Goal: Transaction & Acquisition: Subscribe to service/newsletter

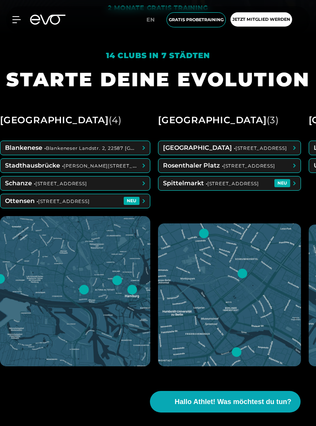
scroll to position [391, 0]
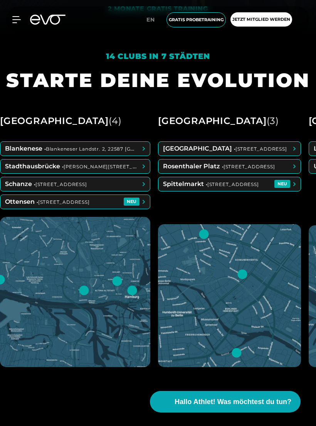
click at [143, 156] on span at bounding box center [75, 149] width 150 height 14
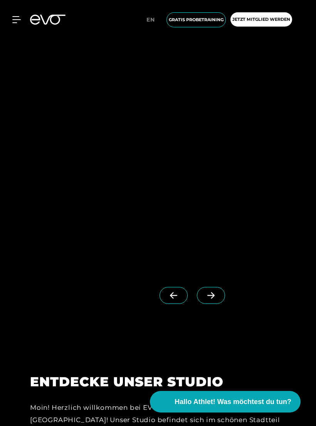
scroll to position [863, 0]
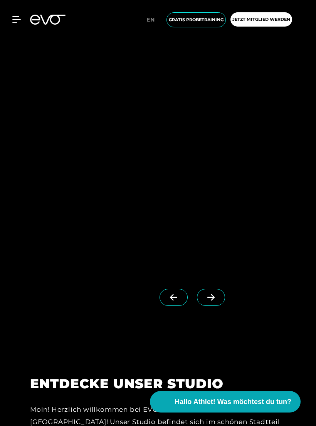
click at [211, 301] on icon at bounding box center [210, 298] width 7 height 7
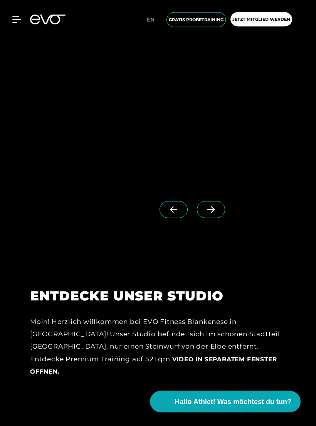
scroll to position [951, 0]
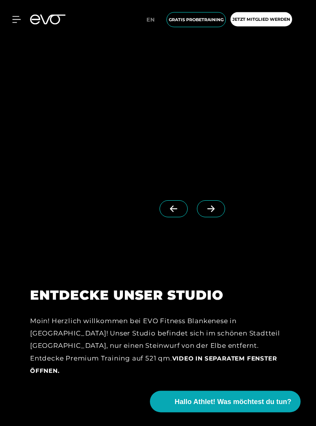
click at [211, 213] on icon at bounding box center [210, 209] width 13 height 7
click at [210, 212] on icon at bounding box center [210, 209] width 7 height 7
click at [171, 212] on icon at bounding box center [173, 209] width 7 height 7
click at [210, 212] on icon at bounding box center [210, 208] width 13 height 7
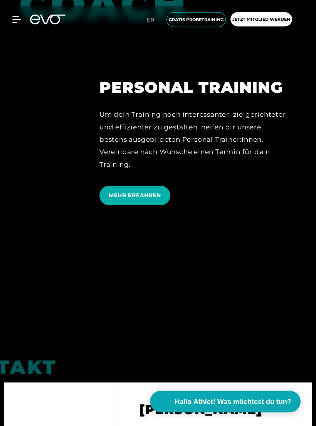
scroll to position [2416, 0]
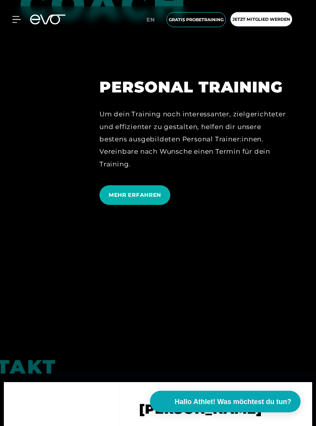
click at [123, 195] on span "MEHR ERFAHREN" at bounding box center [134, 196] width 71 height 20
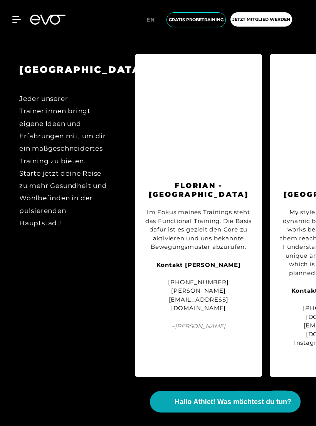
scroll to position [1010, 0]
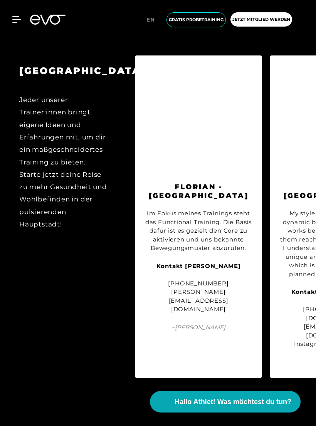
click at [275, 397] on icon at bounding box center [279, 400] width 13 height 7
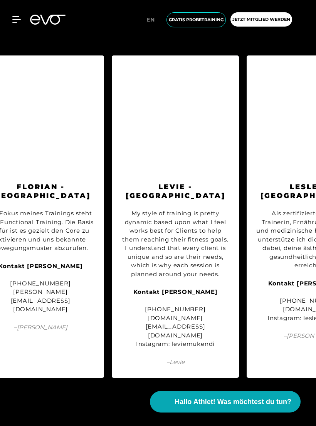
scroll to position [0, 175]
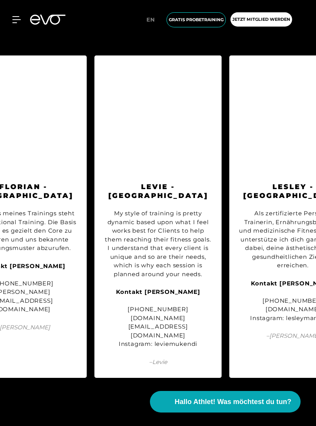
click at [277, 397] on icon at bounding box center [279, 400] width 13 height 7
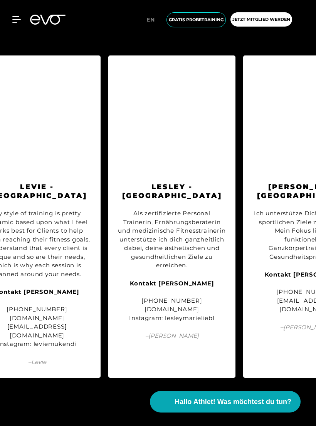
scroll to position [0, 310]
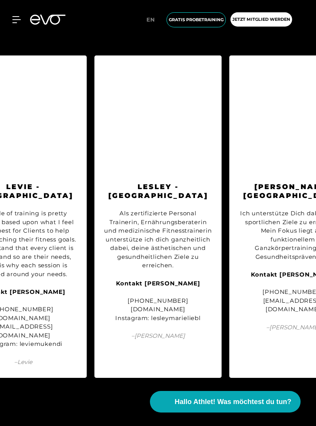
click at [279, 397] on icon at bounding box center [279, 400] width 13 height 7
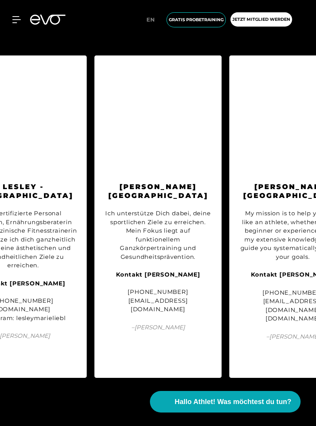
click at [279, 397] on icon at bounding box center [279, 400] width 13 height 7
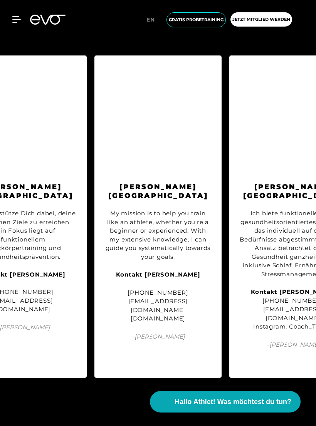
scroll to position [0, 580]
click at [284, 397] on icon at bounding box center [279, 400] width 13 height 7
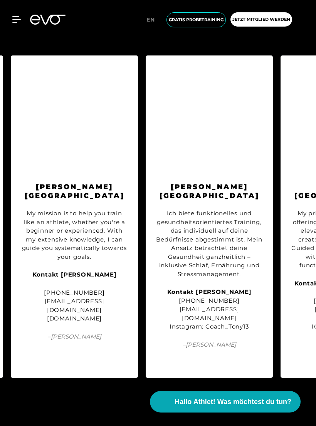
scroll to position [0, 715]
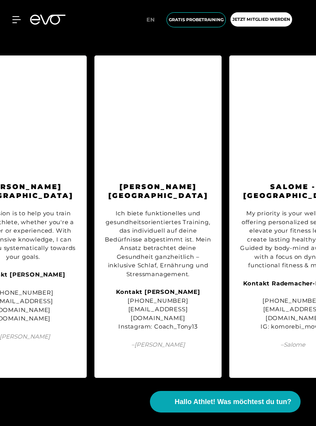
click at [283, 392] on span at bounding box center [280, 400] width 28 height 17
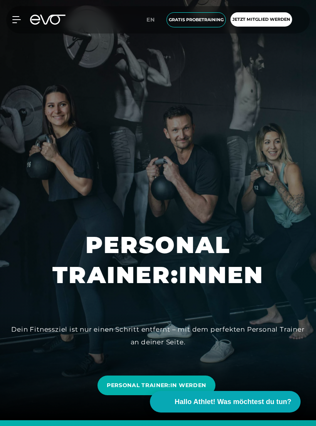
scroll to position [0, 0]
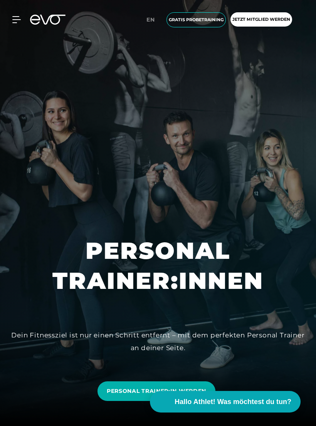
click at [17, 17] on icon at bounding box center [16, 19] width 8 height 7
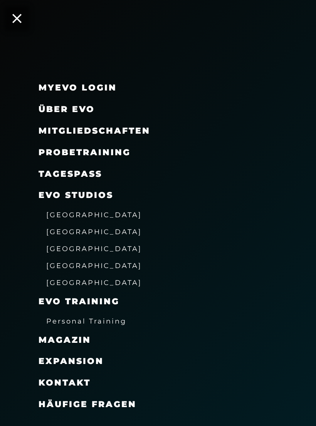
click at [79, 247] on span "[GEOGRAPHIC_DATA]" at bounding box center [94, 249] width 96 height 8
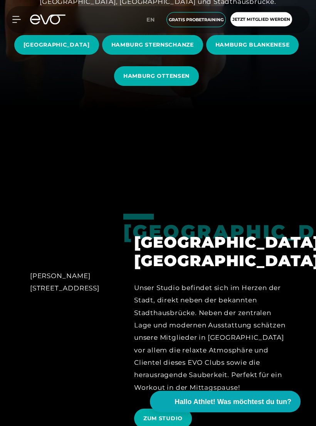
scroll to position [308, 0]
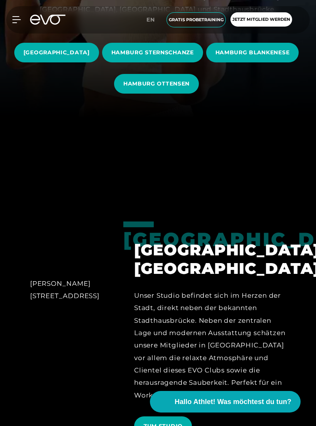
click at [215, 57] on span "HAMBURG BLANKENESE" at bounding box center [252, 53] width 74 height 8
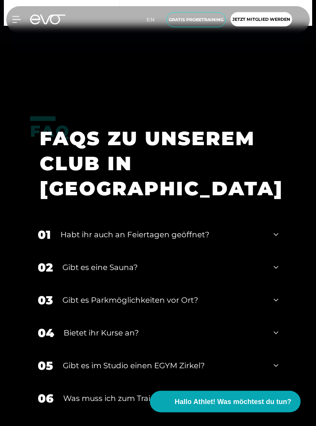
scroll to position [3050, 0]
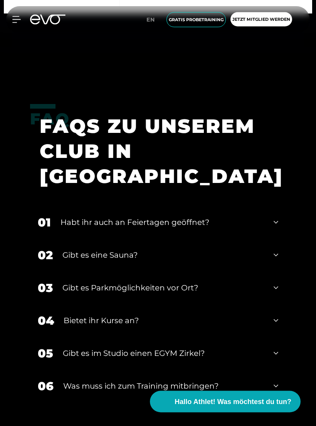
click at [276, 272] on div "02 Gibt es eine Sauna?" at bounding box center [158, 255] width 256 height 33
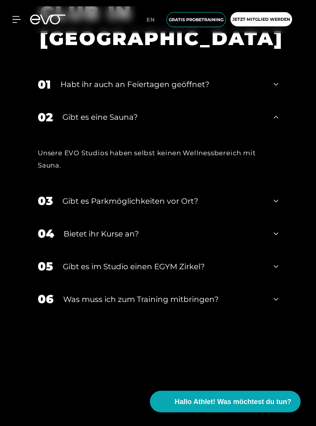
scroll to position [3188, 0]
click at [274, 239] on icon at bounding box center [276, 233] width 5 height 9
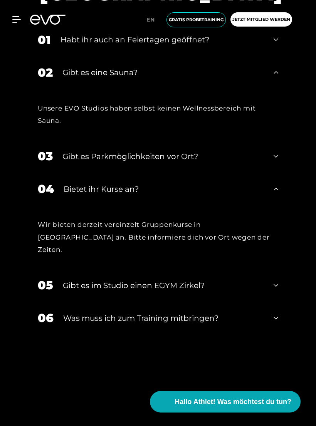
scroll to position [3236, 0]
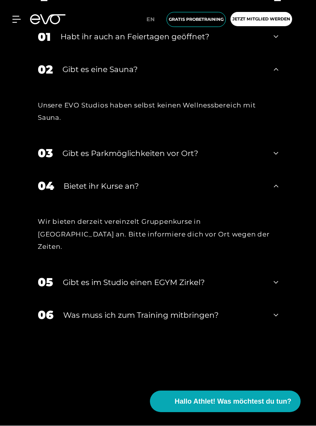
click at [273, 279] on div "05 Gibt es im Studio einen EGYM Zirkel?" at bounding box center [158, 282] width 256 height 33
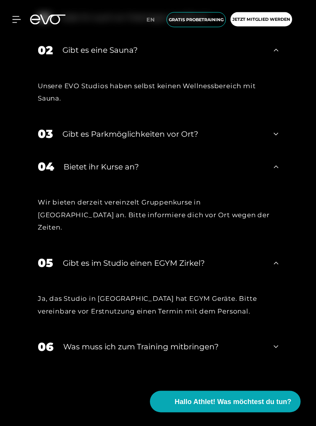
scroll to position [3256, 0]
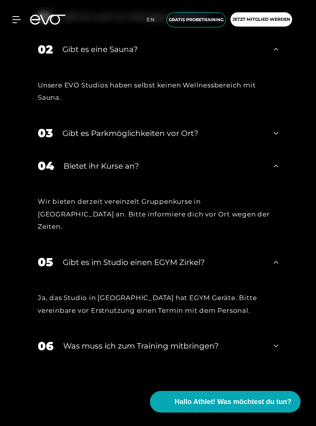
click at [276, 350] on icon at bounding box center [276, 346] width 5 height 9
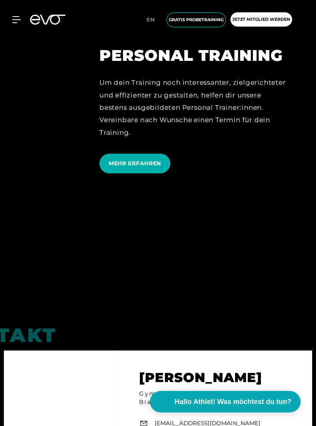
scroll to position [2448, 0]
click at [260, 14] on span "Jetzt Mitglied werden" at bounding box center [262, 19] width 62 height 14
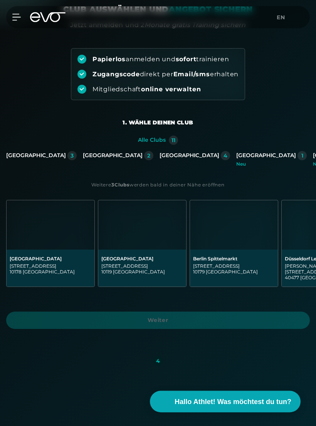
click at [160, 156] on div "[GEOGRAPHIC_DATA]" at bounding box center [190, 156] width 60 height 7
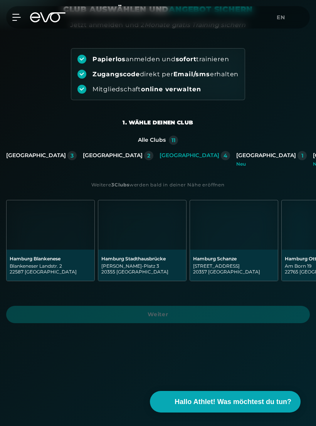
click at [119, 181] on div "Alle Clubs 11 Berlin 3 Düsseldorf 2 Hamburg 4 München 1 Neu Wiesbaden 1 Neu Wei…" at bounding box center [158, 165] width 316 height 58
click at [115, 187] on strong "Clubs" at bounding box center [121, 185] width 15 height 6
click at [96, 155] on div "[GEOGRAPHIC_DATA]" at bounding box center [113, 155] width 60 height 7
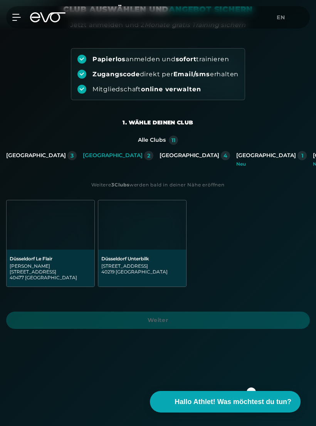
click at [160, 155] on div "[GEOGRAPHIC_DATA]" at bounding box center [190, 155] width 60 height 7
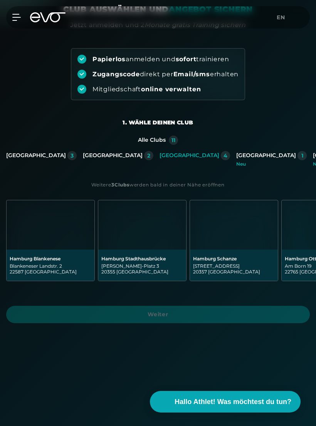
click at [51, 234] on img at bounding box center [51, 224] width 88 height 49
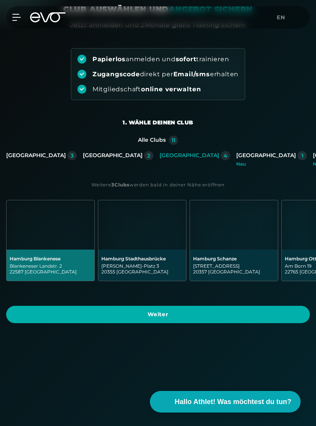
click at [178, 312] on span "Weiter" at bounding box center [157, 315] width 285 height 8
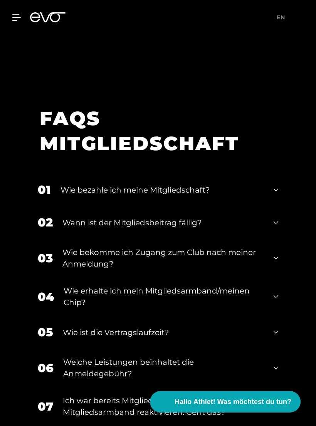
scroll to position [1642, 0]
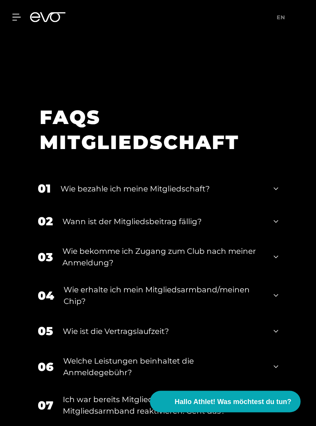
click at [158, 190] on div "Wie bezahle ich meine Mitgliedschaft?" at bounding box center [163, 190] width 204 height 12
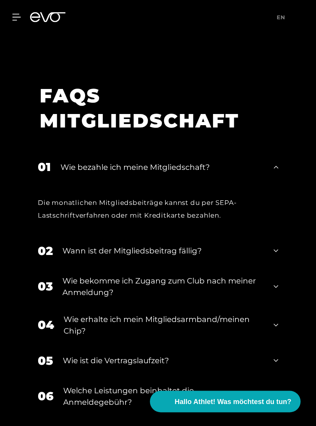
click at [134, 254] on div "Wann ist der Mitgliedsbeitrag fällig?" at bounding box center [163, 252] width 202 height 12
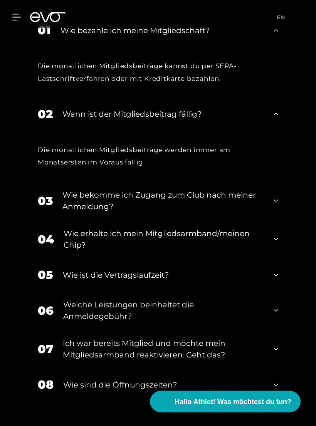
scroll to position [1801, 0]
click at [80, 195] on div "Wie bekomme ich Zugang zum Club nach meiner Anmeldung?" at bounding box center [163, 200] width 202 height 23
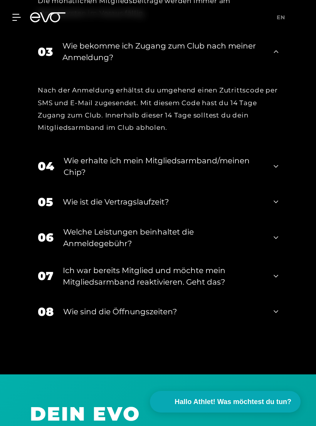
scroll to position [1942, 0]
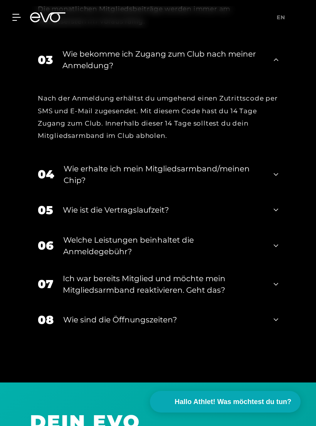
click at [69, 175] on div "Wie erhalte ich mein Mitgliedsarmband/meinen Chip?" at bounding box center [164, 174] width 200 height 23
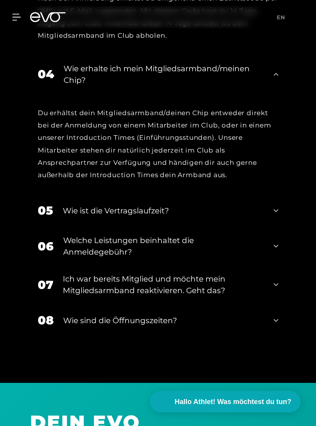
click at [77, 209] on div "Wie ist die Vertragslaufzeit?" at bounding box center [163, 211] width 201 height 12
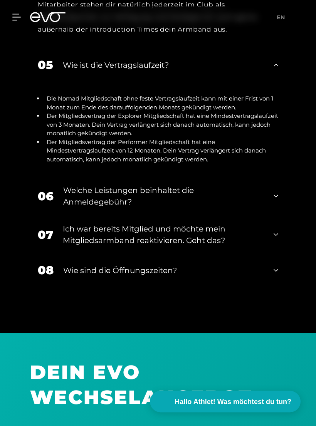
scroll to position [2188, 0]
click at [72, 195] on div "Welche Leistungen beinhaltet die Anmeldegebühr?" at bounding box center [163, 196] width 201 height 23
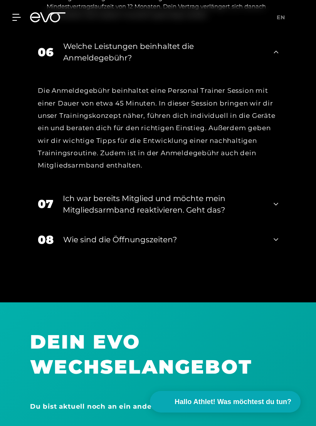
scroll to position [2333, 0]
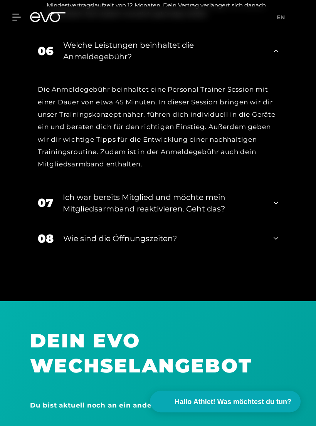
click at [99, 235] on div "Wie sind die Öffnungszeiten?" at bounding box center [163, 239] width 201 height 12
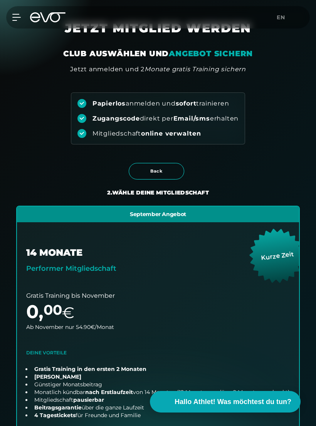
scroll to position [5, 0]
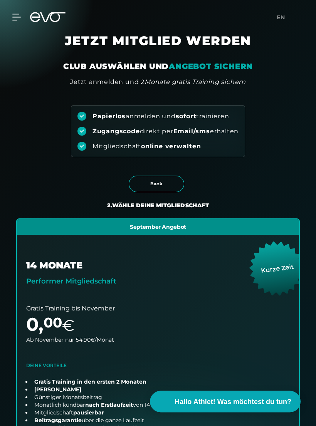
click at [17, 17] on icon at bounding box center [16, 17] width 8 height 6
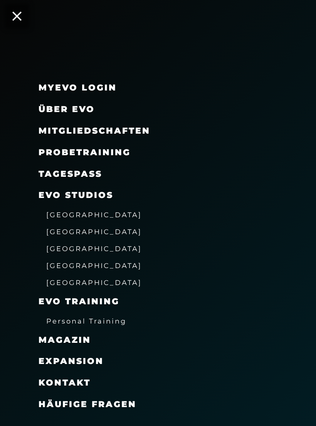
click at [57, 129] on span "Mitgliedschaften" at bounding box center [95, 131] width 112 height 10
click at [89, 135] on span "Mitgliedschaften" at bounding box center [95, 131] width 112 height 10
click at [88, 129] on span "Mitgliedschaften" at bounding box center [95, 131] width 112 height 10
click at [85, 128] on span "Mitgliedschaften" at bounding box center [95, 131] width 112 height 10
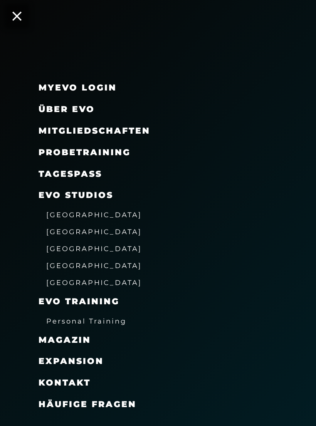
click at [79, 128] on span "Mitgliedschaften" at bounding box center [95, 131] width 112 height 10
click at [63, 106] on span "Über EVO" at bounding box center [67, 109] width 56 height 10
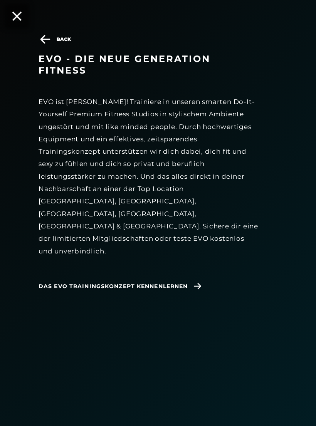
click at [46, 40] on icon at bounding box center [45, 39] width 10 height 8
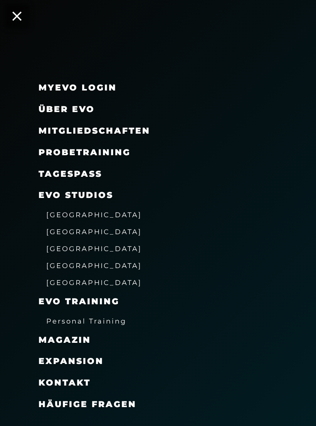
click at [74, 128] on span "Mitgliedschaften" at bounding box center [95, 131] width 112 height 10
click at [89, 128] on span "Mitgliedschaften" at bounding box center [95, 131] width 112 height 10
click at [58, 150] on span "Probetraining" at bounding box center [85, 152] width 92 height 10
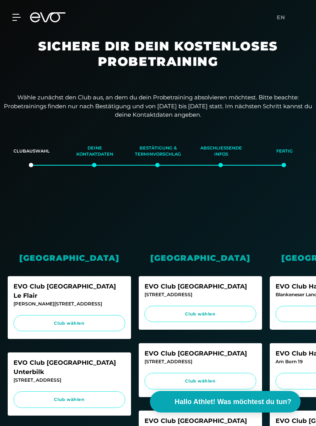
click at [19, 19] on icon at bounding box center [16, 17] width 8 height 7
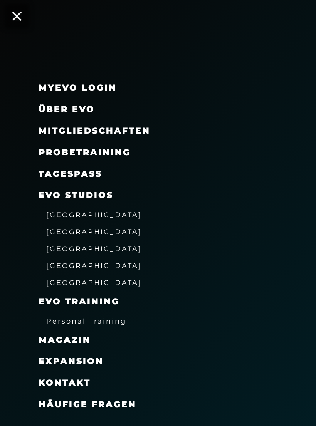
click at [133, 130] on span "Mitgliedschaften" at bounding box center [95, 131] width 112 height 10
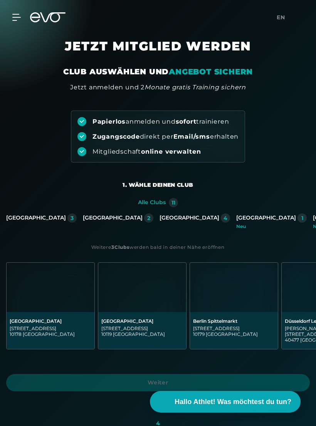
click at [122, 130] on div "Papierlos anmelden und sofort trainieren Zugangscode direkt per Email/sms erhal…" at bounding box center [158, 137] width 174 height 52
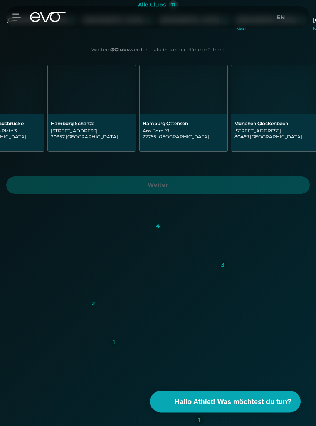
scroll to position [0, 604]
click at [163, 123] on div "Hamburg Ottensen" at bounding box center [181, 124] width 82 height 6
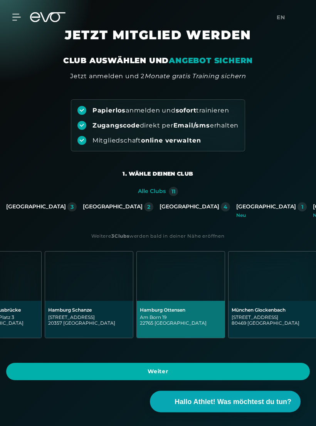
scroll to position [0, 0]
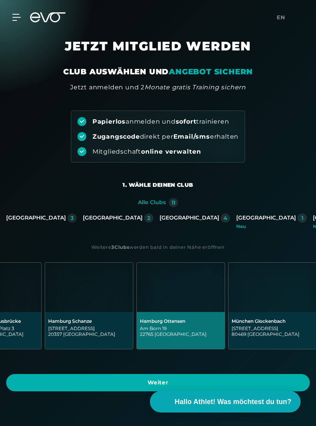
click at [20, 18] on icon at bounding box center [16, 17] width 8 height 7
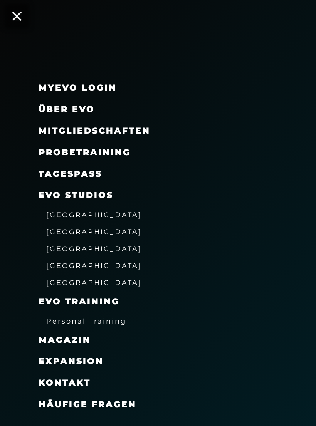
click at [81, 246] on span "[GEOGRAPHIC_DATA]" at bounding box center [94, 249] width 96 height 8
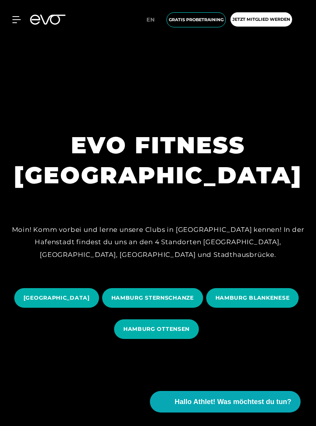
scroll to position [68, 0]
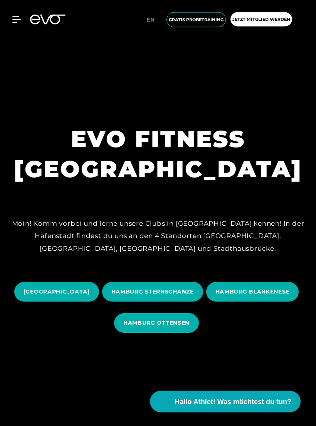
click at [190, 328] on span "HAMBURG OTTENSEN" at bounding box center [156, 324] width 66 height 8
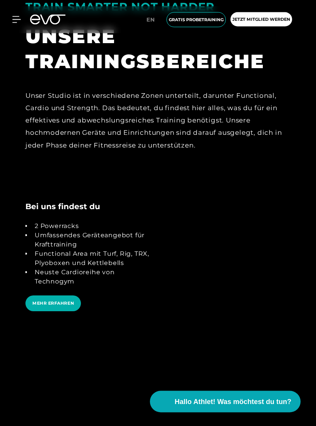
scroll to position [1790, 0]
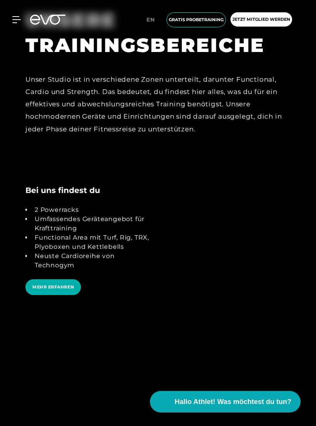
click at [59, 291] on span "MEHR ERFAHREN" at bounding box center [53, 287] width 42 height 7
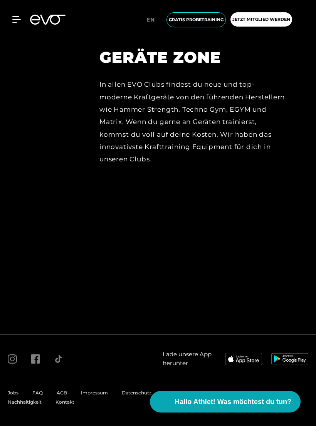
scroll to position [4248, 0]
click at [244, 365] on img at bounding box center [243, 359] width 37 height 12
click at [17, 20] on icon at bounding box center [16, 20] width 8 height 6
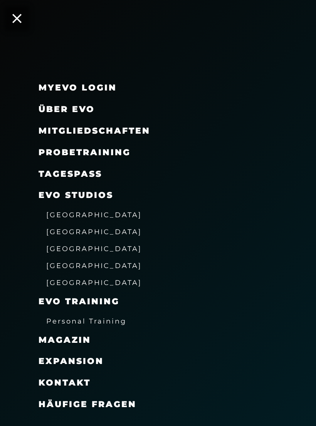
click at [111, 130] on span "Mitgliedschaften" at bounding box center [95, 131] width 112 height 10
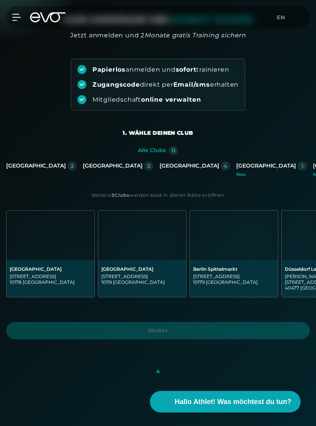
scroll to position [50, 0]
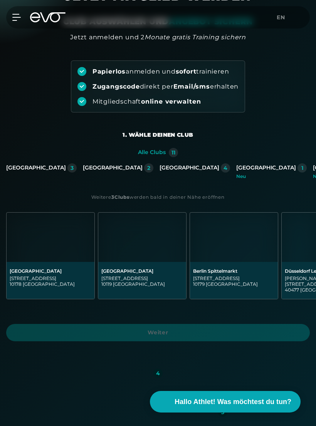
click at [160, 166] on div "[GEOGRAPHIC_DATA]" at bounding box center [190, 168] width 60 height 7
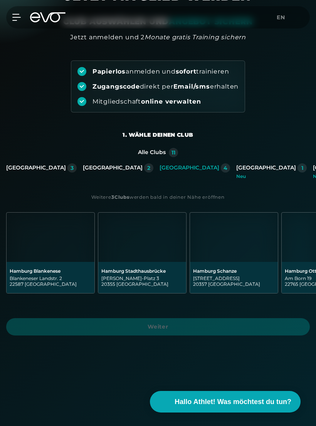
click at [61, 247] on img at bounding box center [51, 237] width 88 height 49
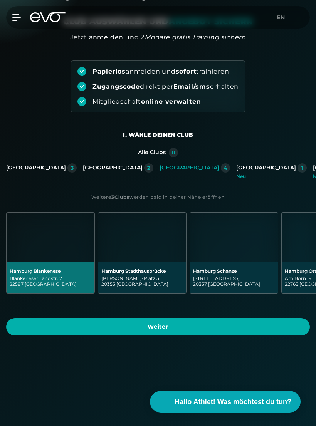
click at [173, 326] on span "Weiter" at bounding box center [157, 327] width 285 height 8
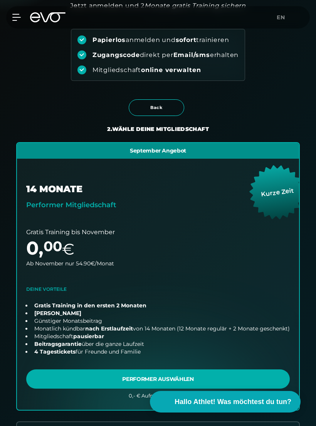
scroll to position [0, 0]
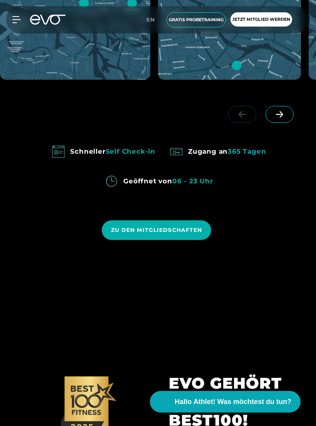
scroll to position [695, 0]
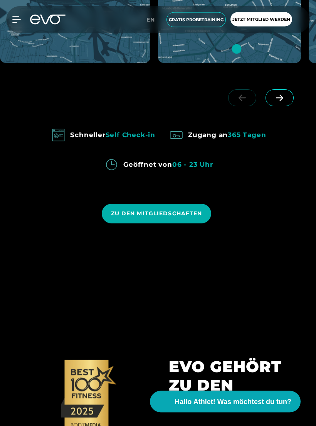
click at [116, 218] on span "ZU DEN MITGLIEDSCHAFTEN" at bounding box center [156, 214] width 91 height 8
